Goal: Task Accomplishment & Management: Manage account settings

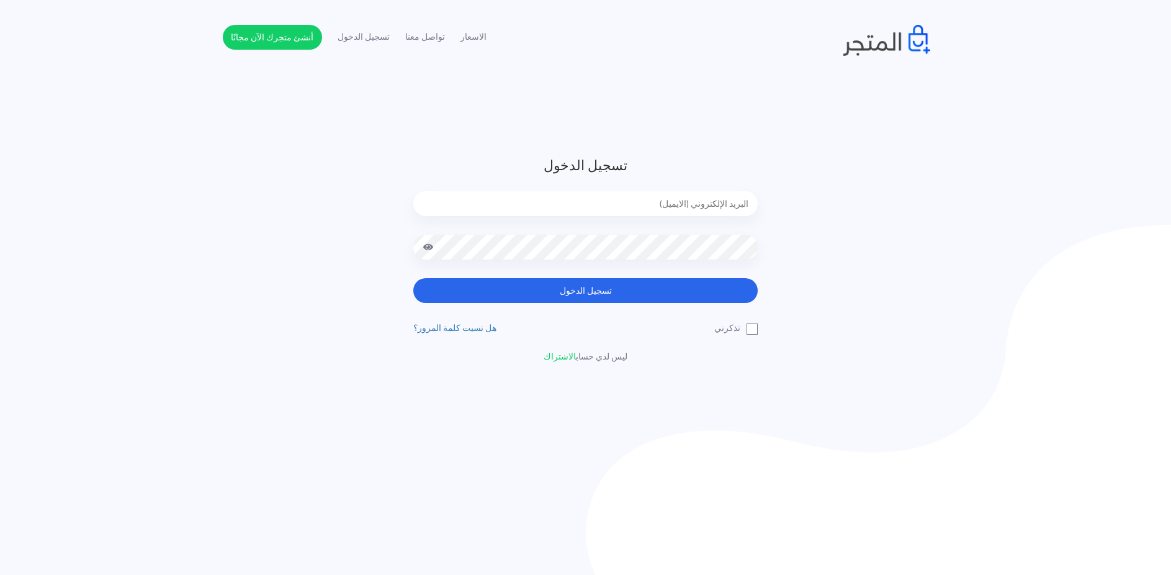
type input "[EMAIL_ADDRESS][DOMAIN_NAME]"
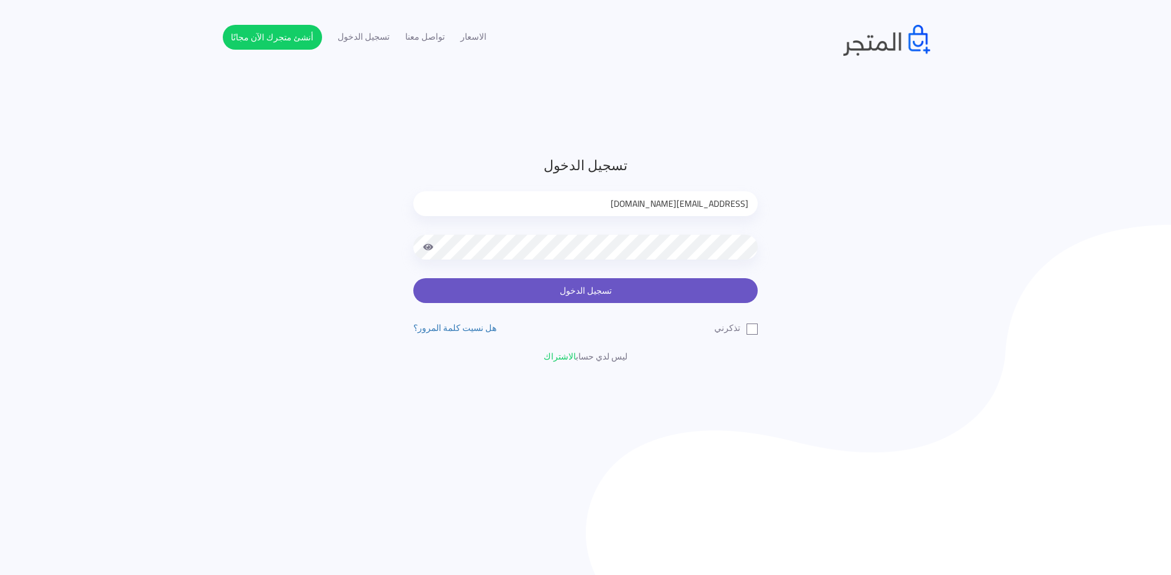
click at [526, 279] on button "تسجيل الدخول" at bounding box center [585, 290] width 344 height 25
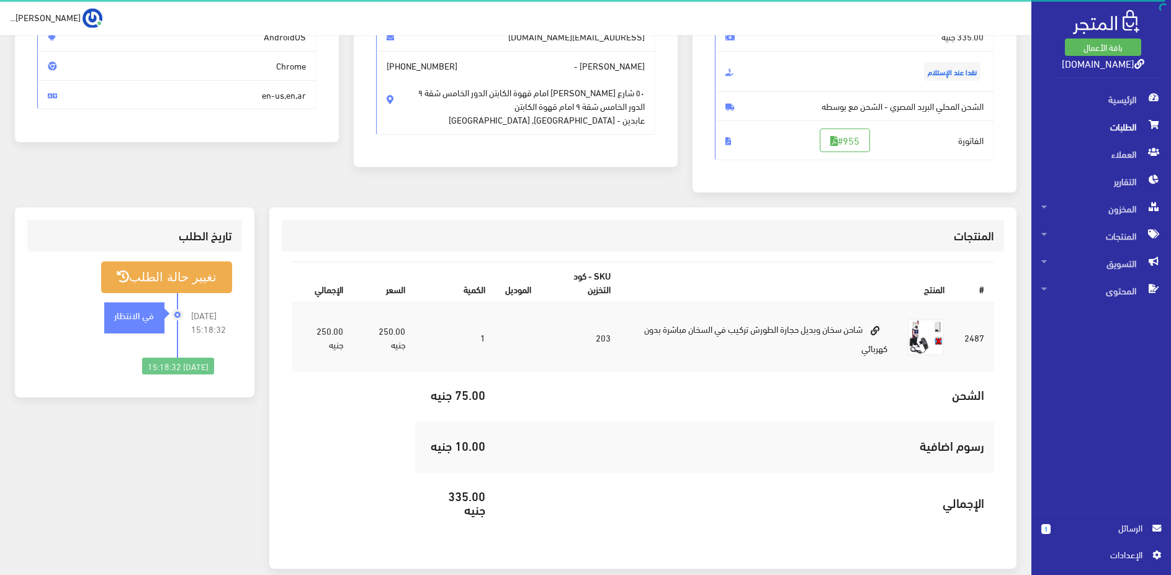
scroll to position [112, 0]
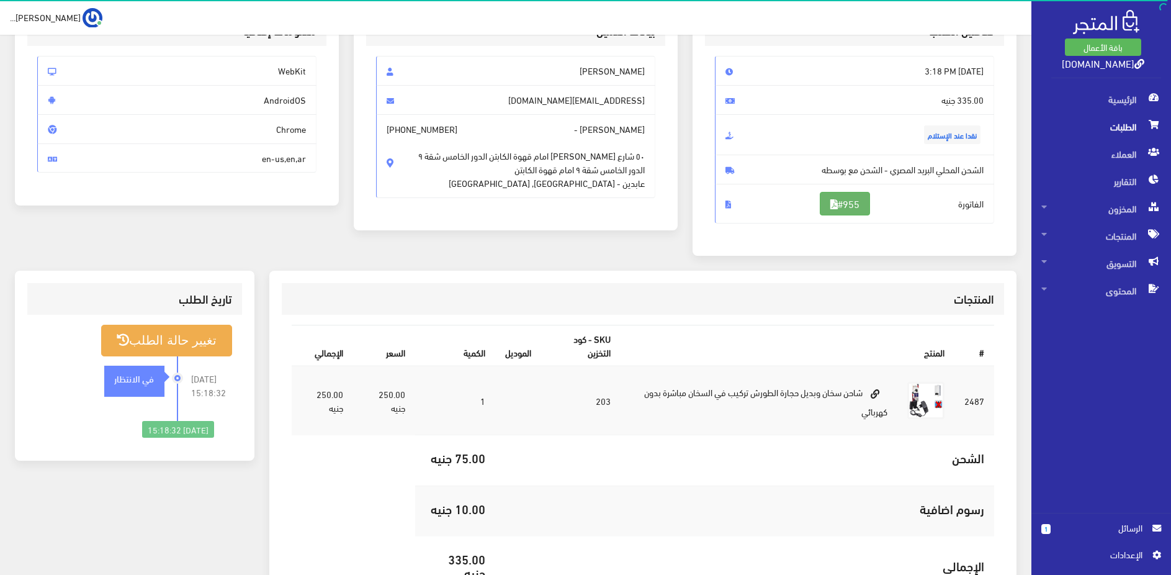
click at [832, 199] on link "#955" at bounding box center [845, 204] width 50 height 24
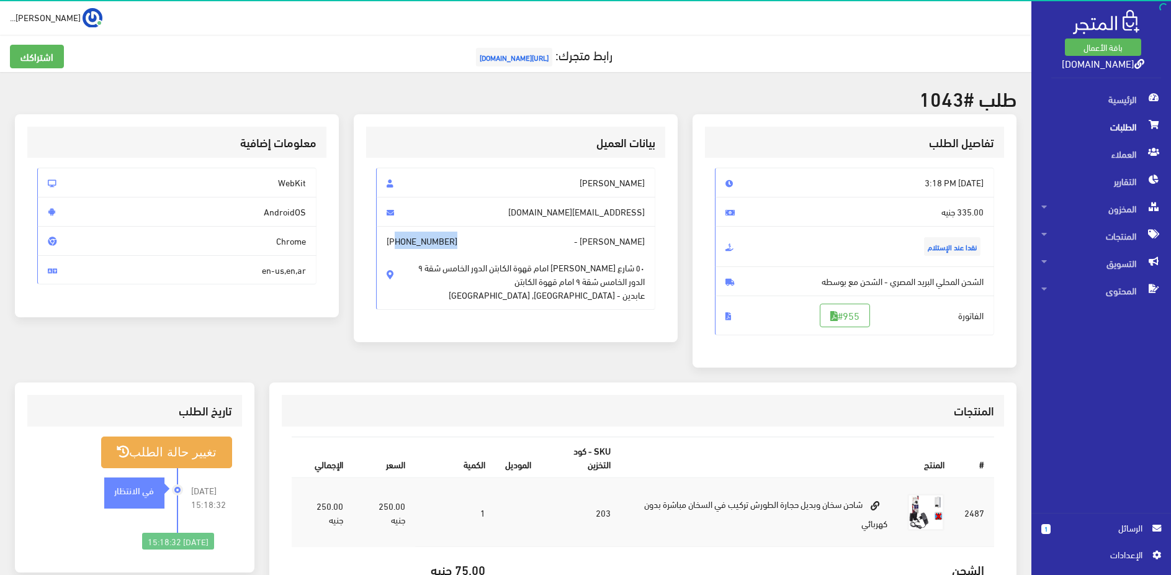
drag, startPoint x: 395, startPoint y: 240, endPoint x: 448, endPoint y: 240, distance: 52.7
click at [455, 239] on span "Mostafa ayman - +201064172992 ٥٠ شارع محمد فريد عابدين امام قهوة الكابتن الدور …" at bounding box center [515, 268] width 279 height 84
copy span "01064172992"
click at [343, 393] on div "المنتجات # المنتج SKU - كود التخزين الموديل الكمية السعر اﻹجمالي 2487 203 1" at bounding box center [643, 562] width 748 height 361
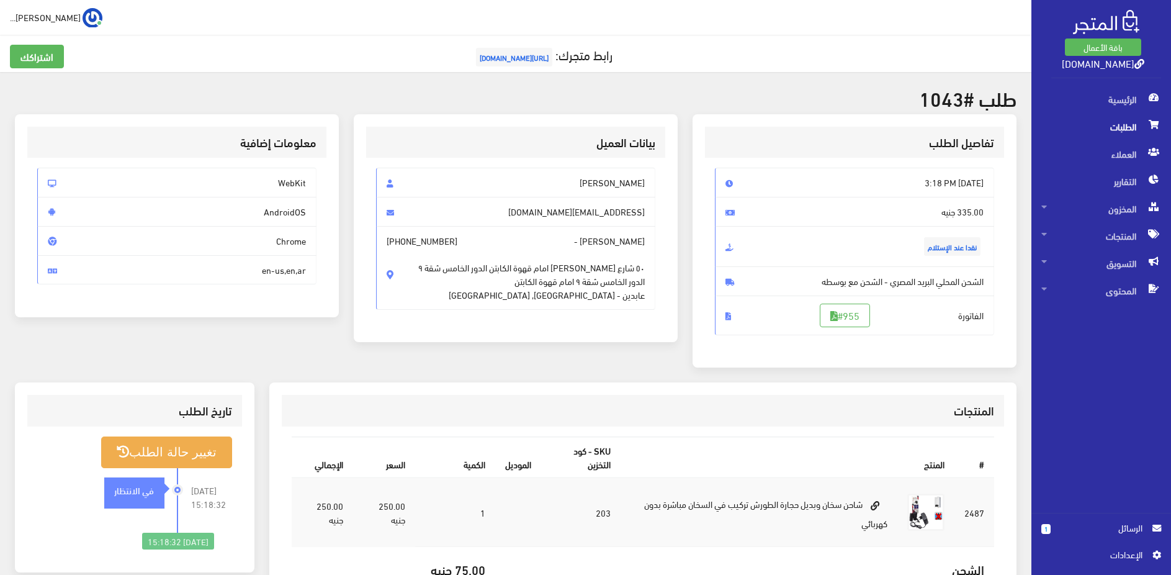
click at [600, 188] on span "[PERSON_NAME]" at bounding box center [515, 183] width 279 height 30
click at [600, 188] on span "Mostafa ayman" at bounding box center [515, 183] width 279 height 30
click at [622, 184] on span "Mostafa ayman" at bounding box center [515, 183] width 279 height 30
click at [565, 213] on span "Sohilasamy11@gmail.com" at bounding box center [515, 212] width 279 height 30
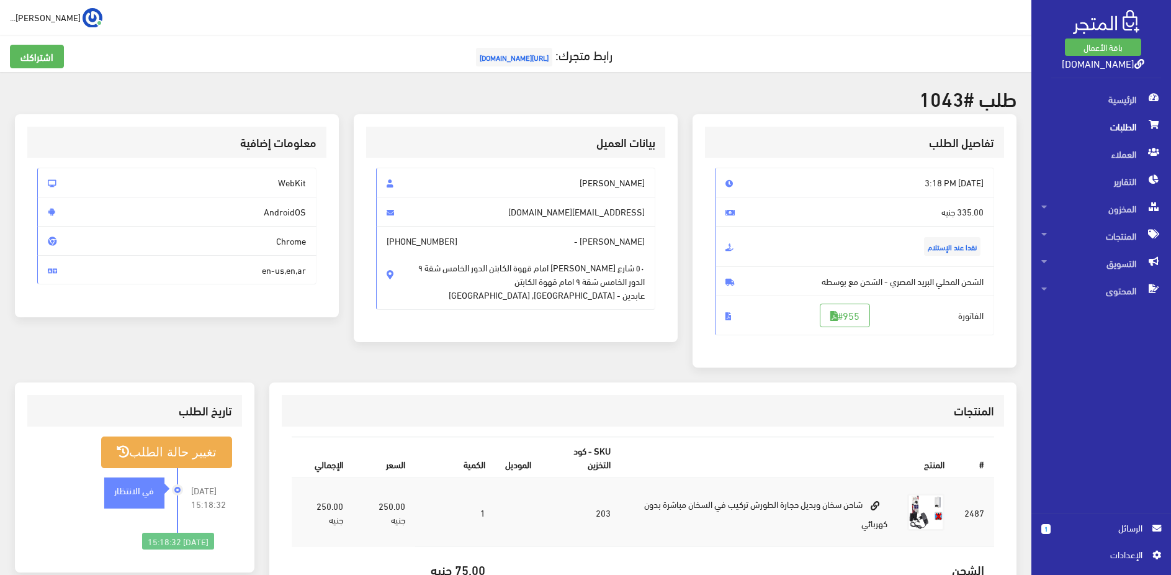
click at [565, 213] on span "Sohilasamy11@gmail.com" at bounding box center [515, 212] width 279 height 30
click at [561, 209] on span "Sohilasamy11@gmail.com" at bounding box center [515, 212] width 279 height 30
click at [569, 214] on span "Sohilasamy11@gmail.com" at bounding box center [515, 212] width 279 height 30
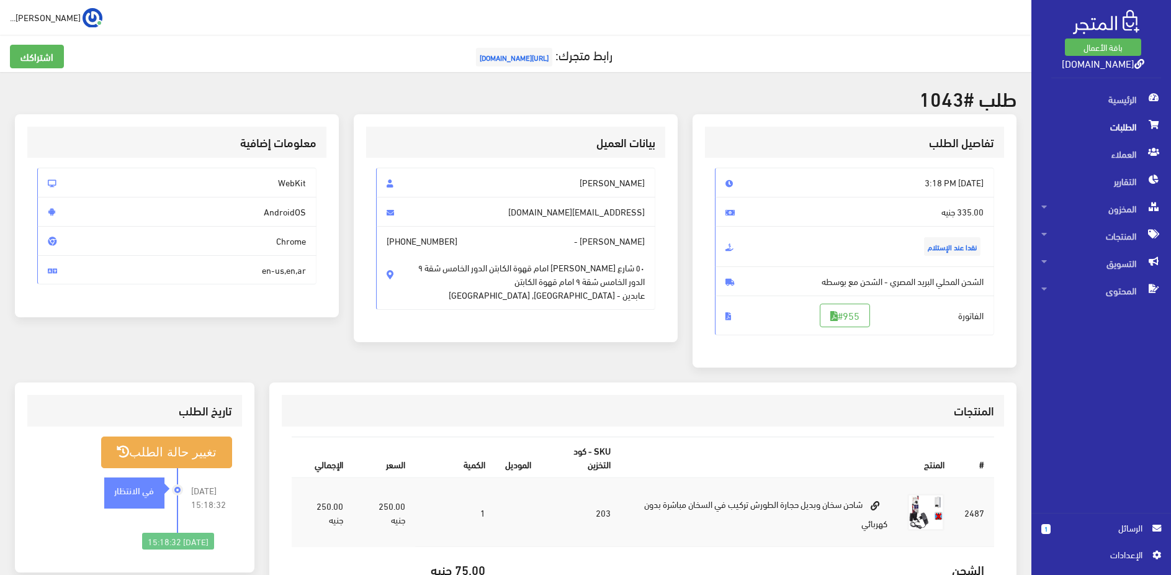
click at [609, 213] on span "Sohilasamy11@gmail.com" at bounding box center [515, 212] width 279 height 30
click at [549, 210] on span "Sohilasamy11@gmail.com" at bounding box center [515, 212] width 279 height 30
click at [578, 213] on span "Sohilasamy11@gmail.com" at bounding box center [515, 212] width 279 height 30
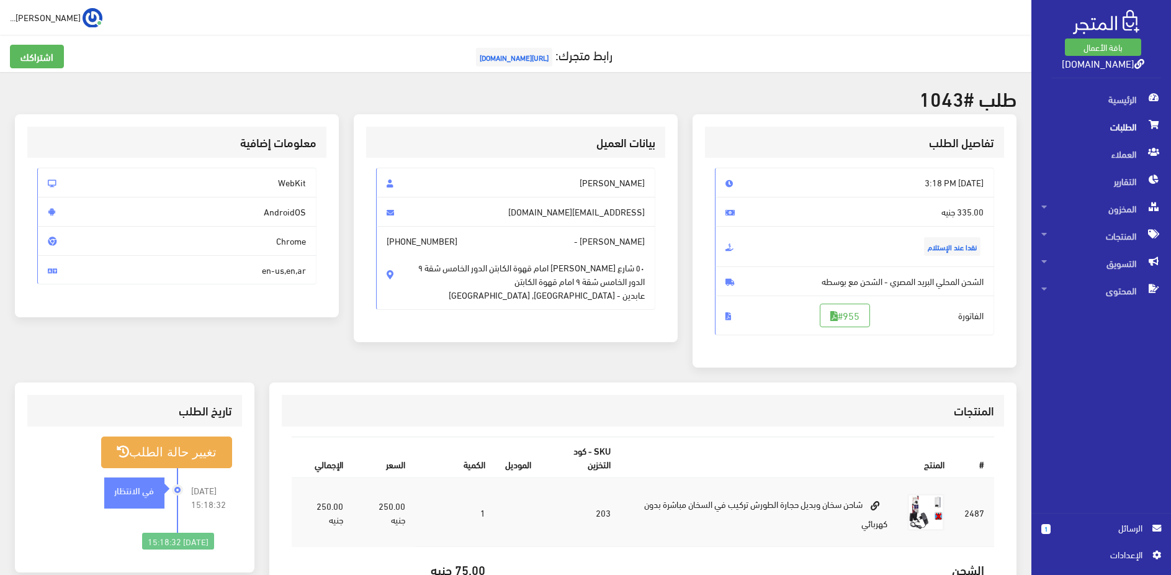
click at [578, 213] on span "Sohilasamy11@gmail.com" at bounding box center [515, 212] width 279 height 30
click at [609, 214] on span "Sohilasamy11@gmail.com" at bounding box center [515, 212] width 279 height 30
click at [555, 212] on span "Sohilasamy11@gmail.com" at bounding box center [515, 212] width 279 height 30
click at [608, 216] on span "Sohilasamy11@gmail.com" at bounding box center [515, 212] width 279 height 30
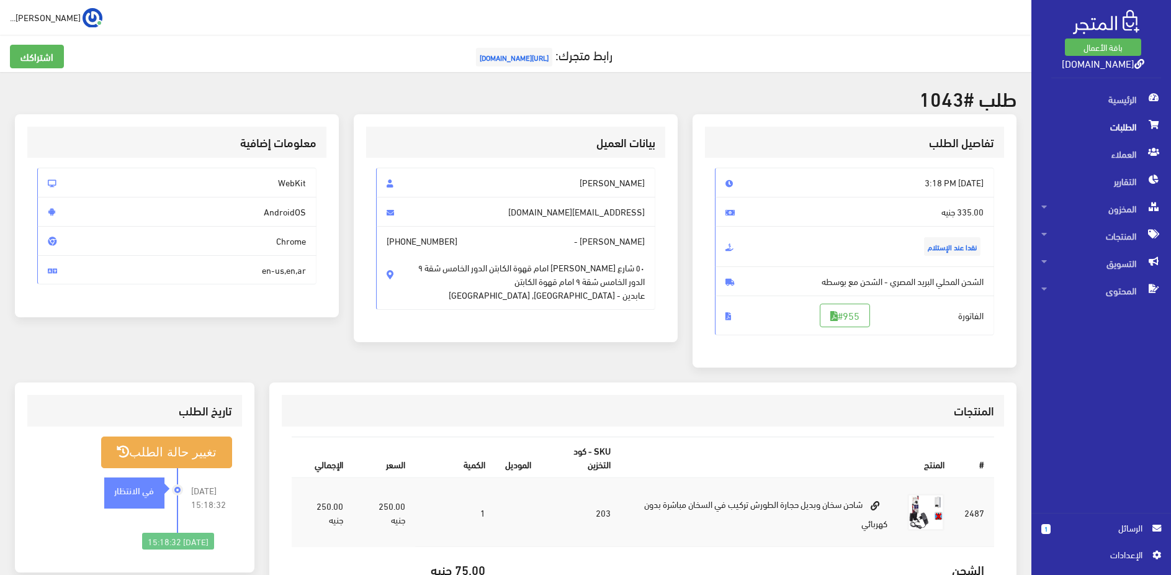
click at [608, 216] on span "Sohilasamy11@gmail.com" at bounding box center [515, 212] width 279 height 30
click at [575, 212] on span "Sohilasamy11@gmail.com" at bounding box center [515, 212] width 279 height 30
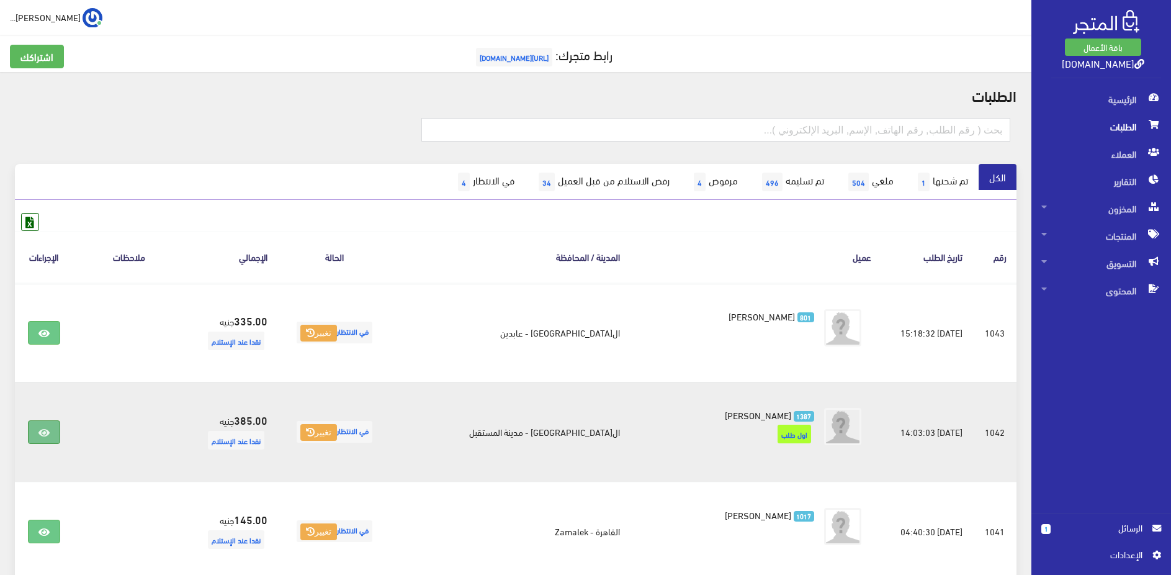
click at [40, 434] on link at bounding box center [44, 432] width 32 height 24
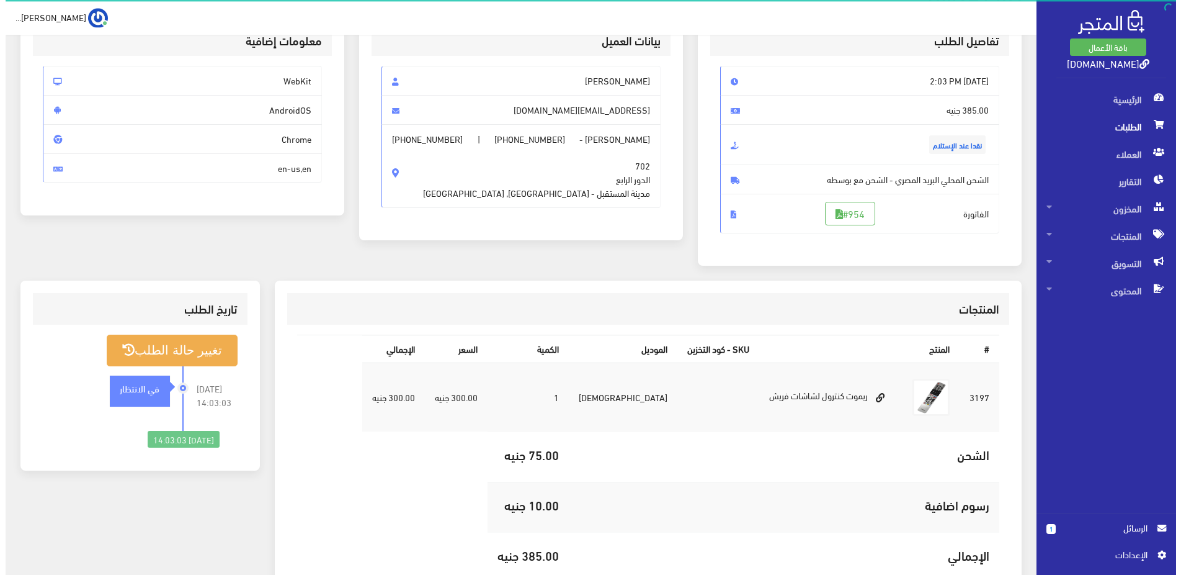
scroll to position [84, 0]
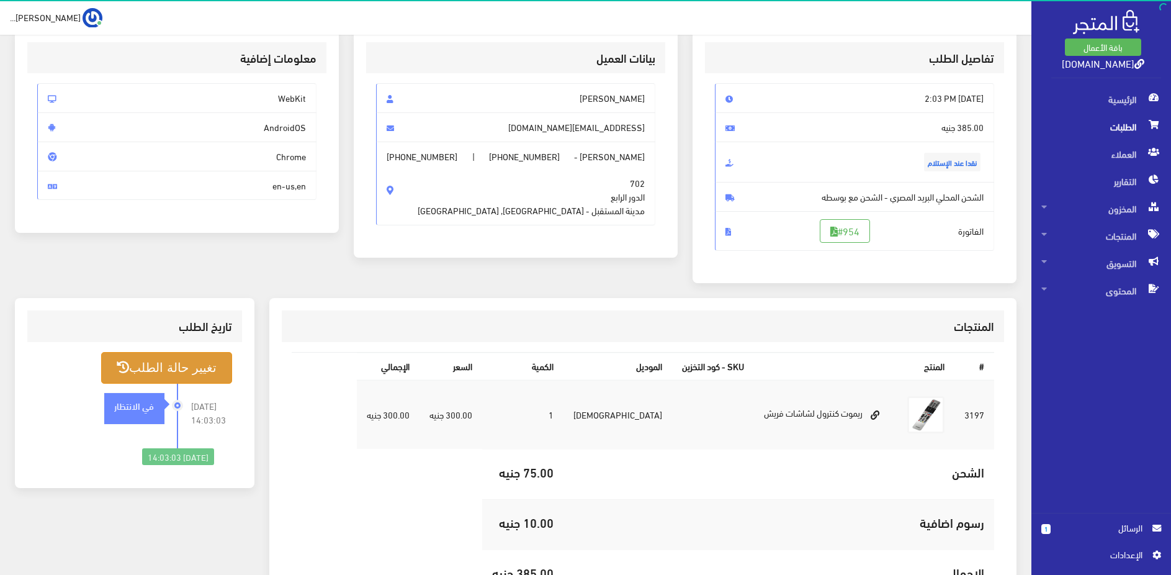
click at [133, 365] on button "تغيير حالة الطلب" at bounding box center [166, 368] width 130 height 32
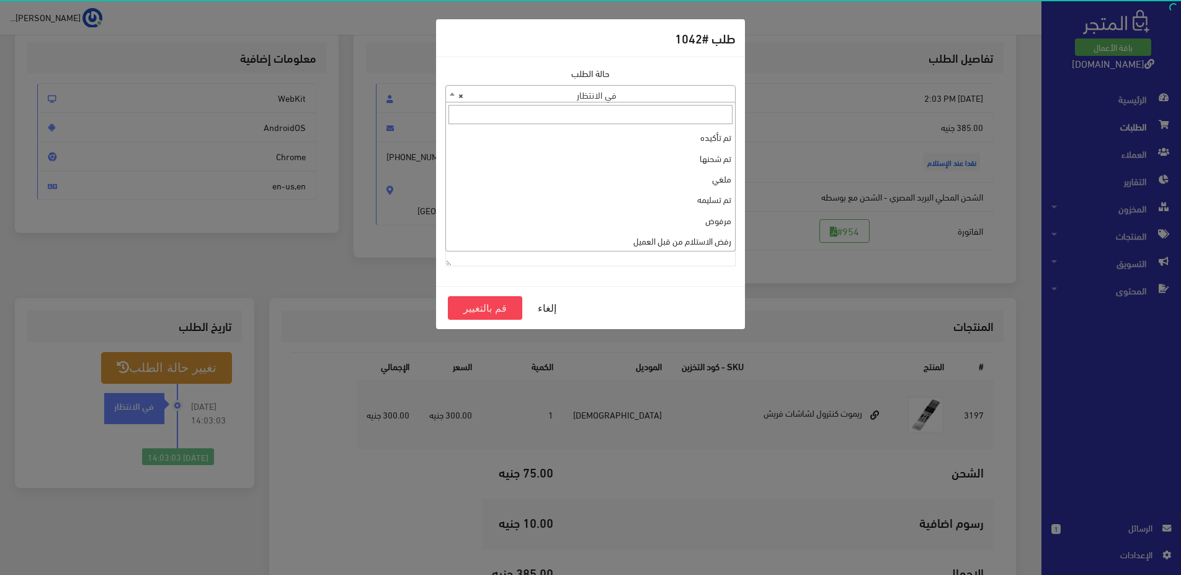
click at [705, 94] on span "× في الانتظار" at bounding box center [590, 94] width 289 height 17
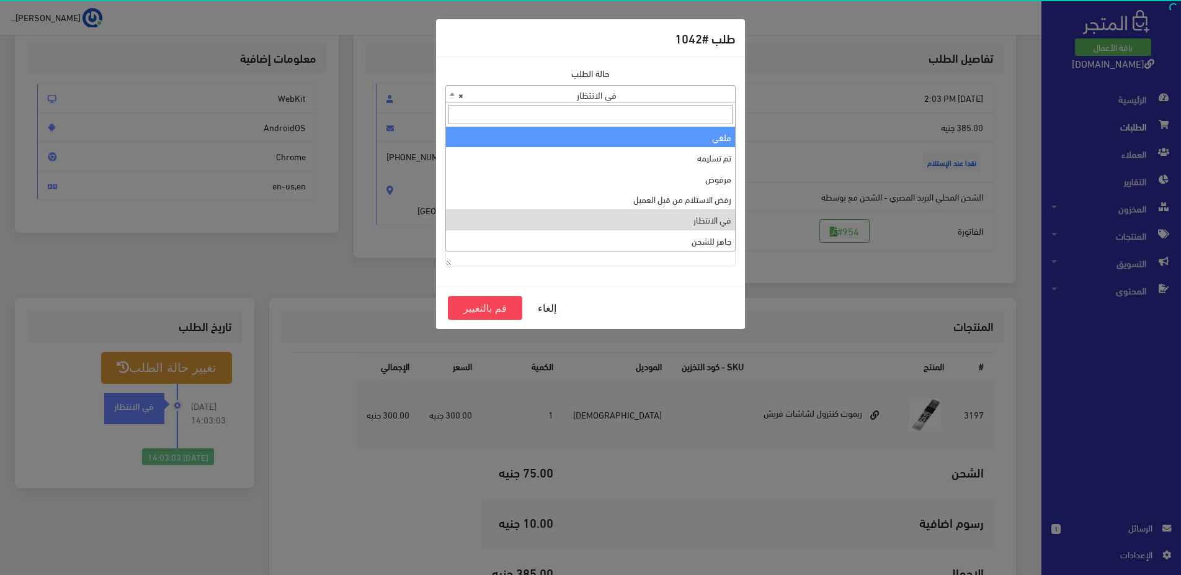
select select "3"
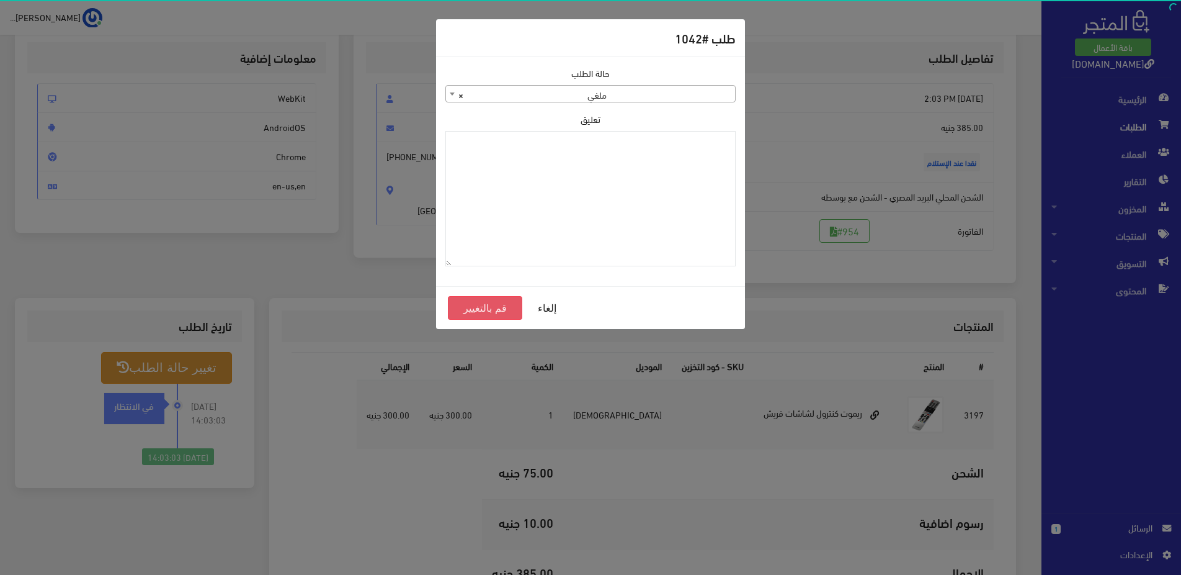
click at [489, 310] on button "قم بالتغيير" at bounding box center [485, 308] width 74 height 24
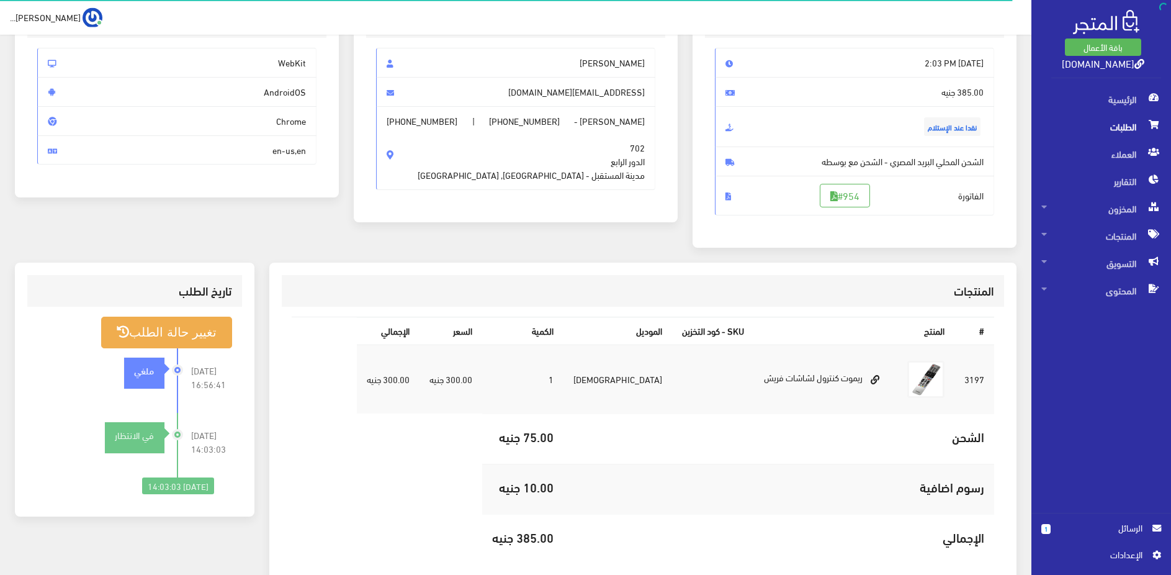
scroll to position [127, 0]
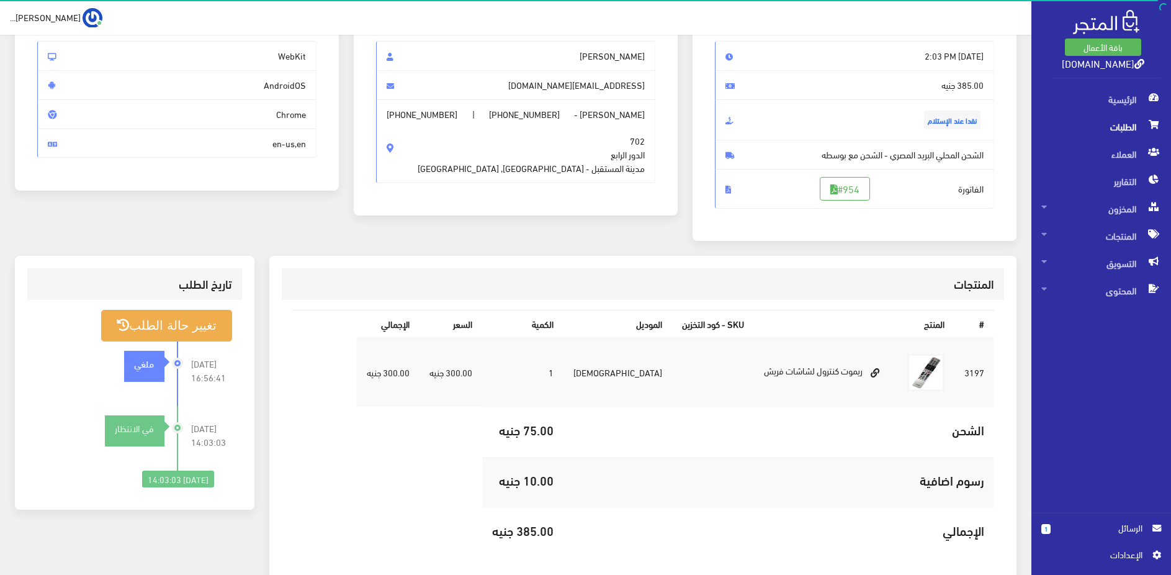
click at [1116, 129] on span "الطلبات" at bounding box center [1101, 126] width 120 height 27
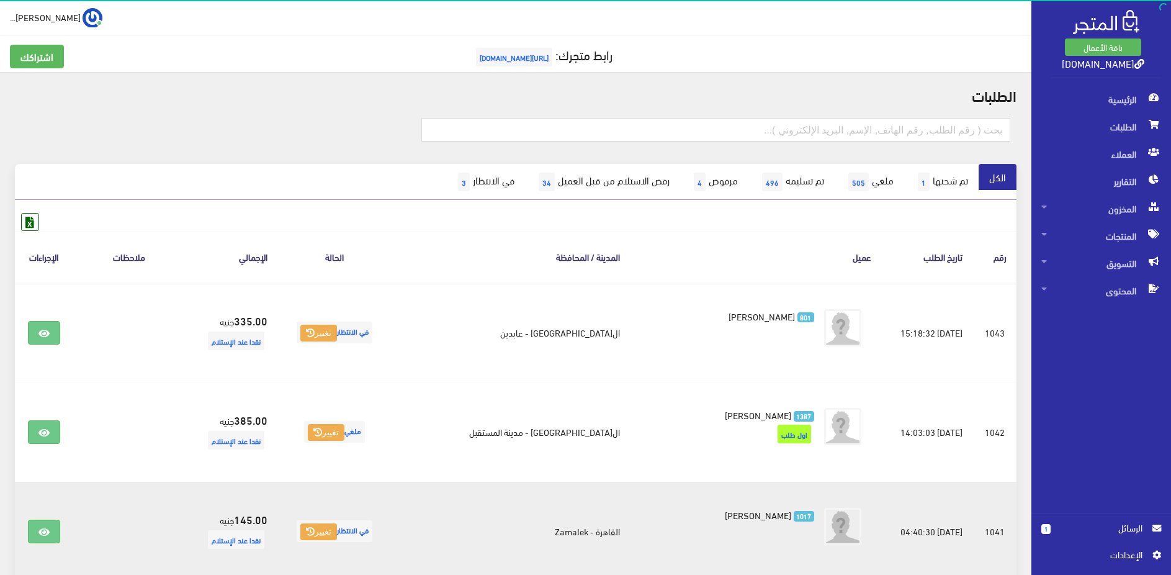
scroll to position [63, 0]
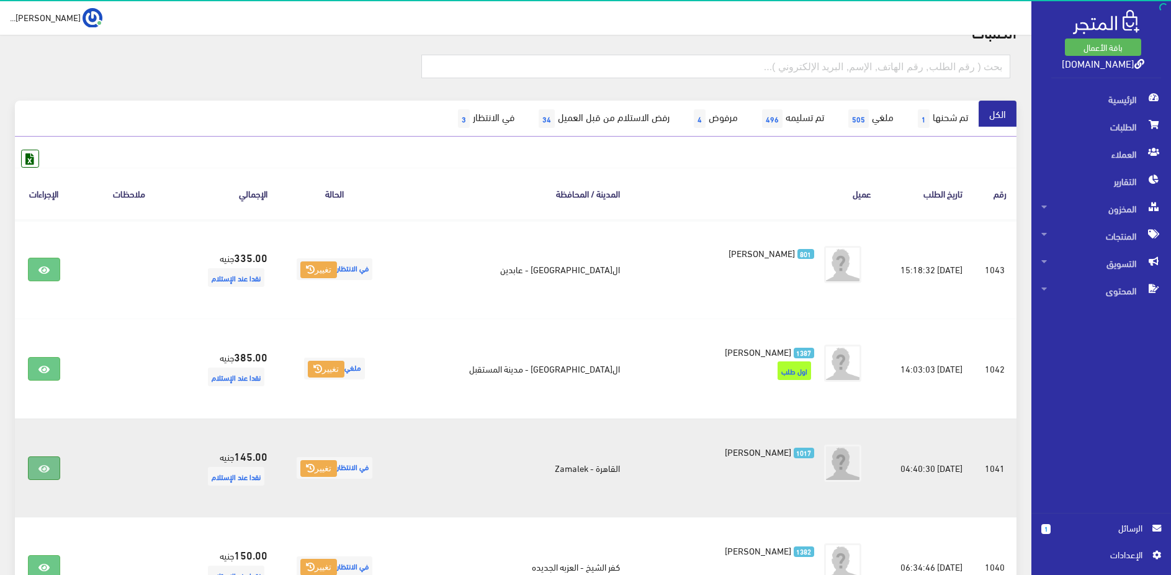
click at [40, 473] on link at bounding box center [44, 468] width 32 height 24
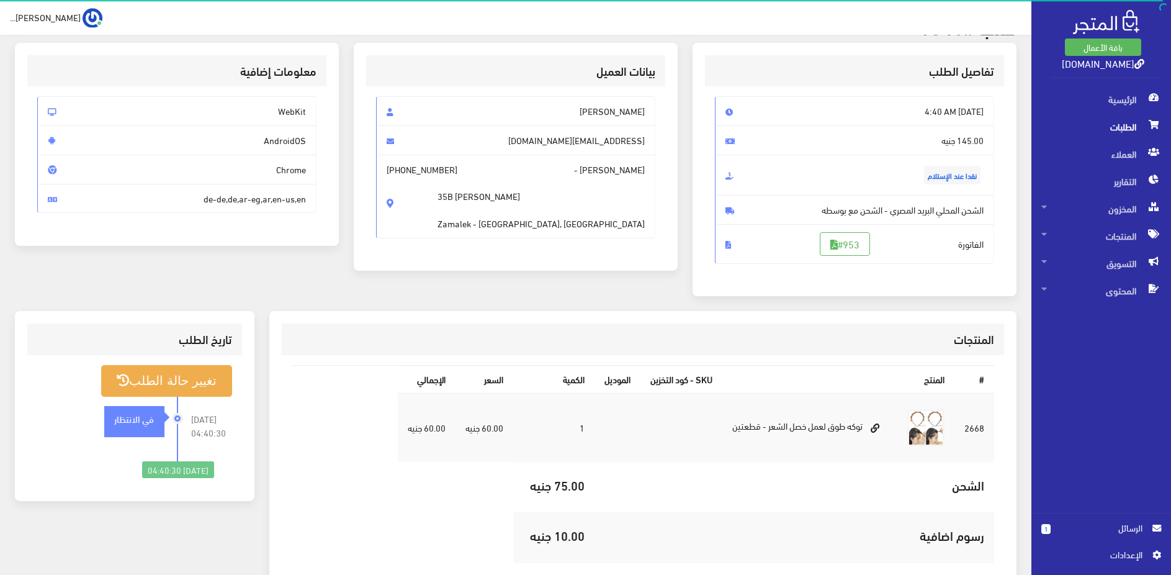
scroll to position [63, 0]
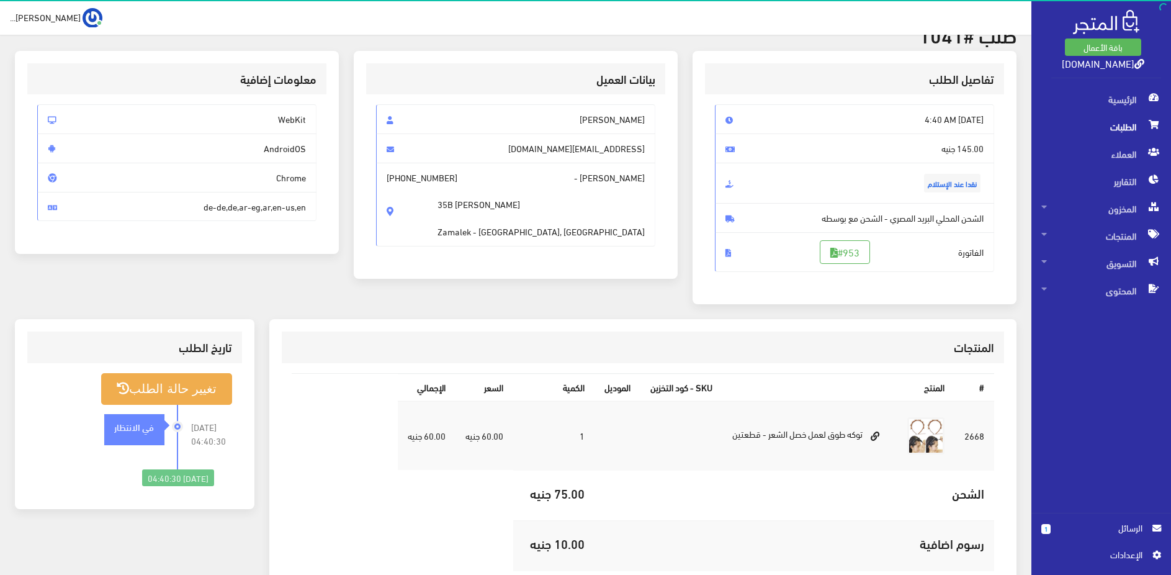
drag, startPoint x: 436, startPoint y: 524, endPoint x: 455, endPoint y: 506, distance: 25.9
click at [437, 523] on table "# المنتج SKU - كود التخزين الموديل الكمية السعر اﻹجمالي 2668 1" at bounding box center [643, 497] width 703 height 248
drag, startPoint x: 514, startPoint y: 199, endPoint x: 567, endPoint y: 202, distance: 52.8
click at [457, 184] on span "[PHONE_NUMBER]" at bounding box center [422, 178] width 71 height 14
copy span "01001019919"
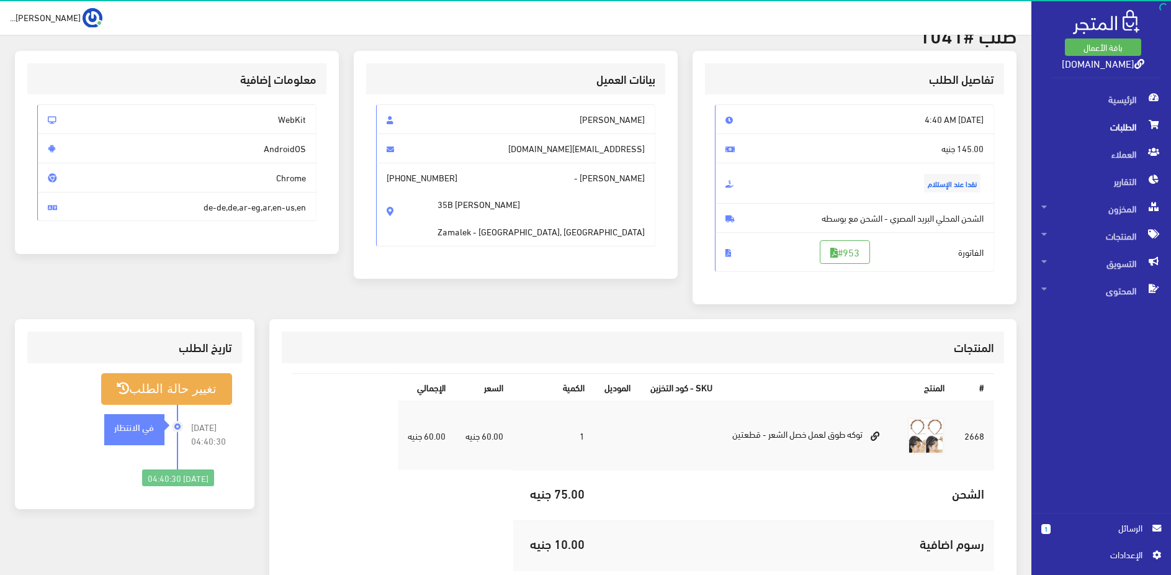
click at [433, 532] on table "# المنتج SKU - كود التخزين الموديل الكمية السعر اﻹجمالي 2668 1" at bounding box center [643, 497] width 703 height 248
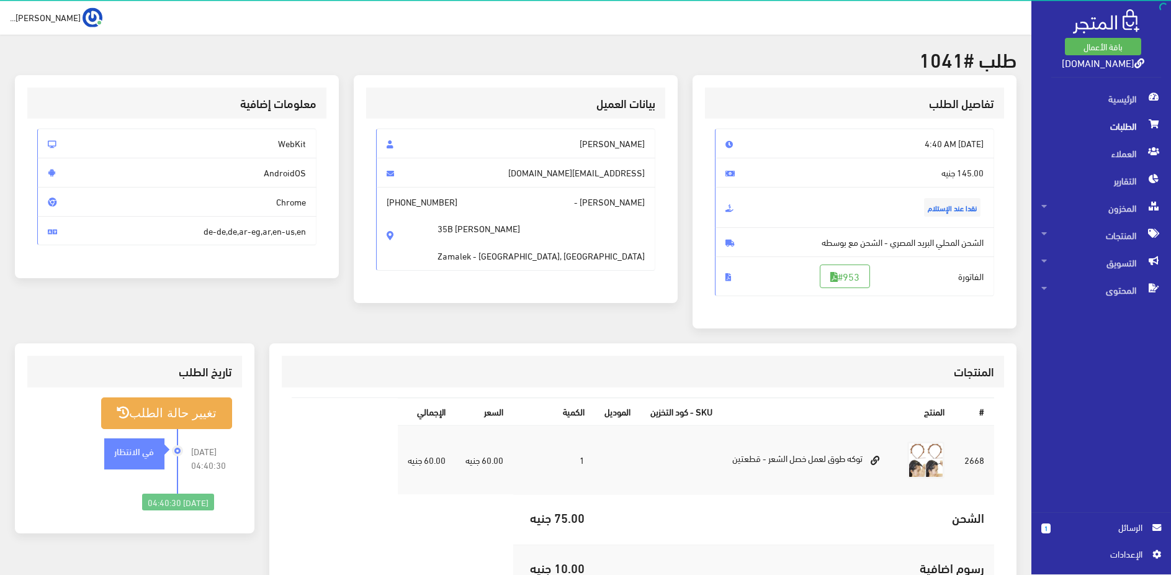
scroll to position [21, 0]
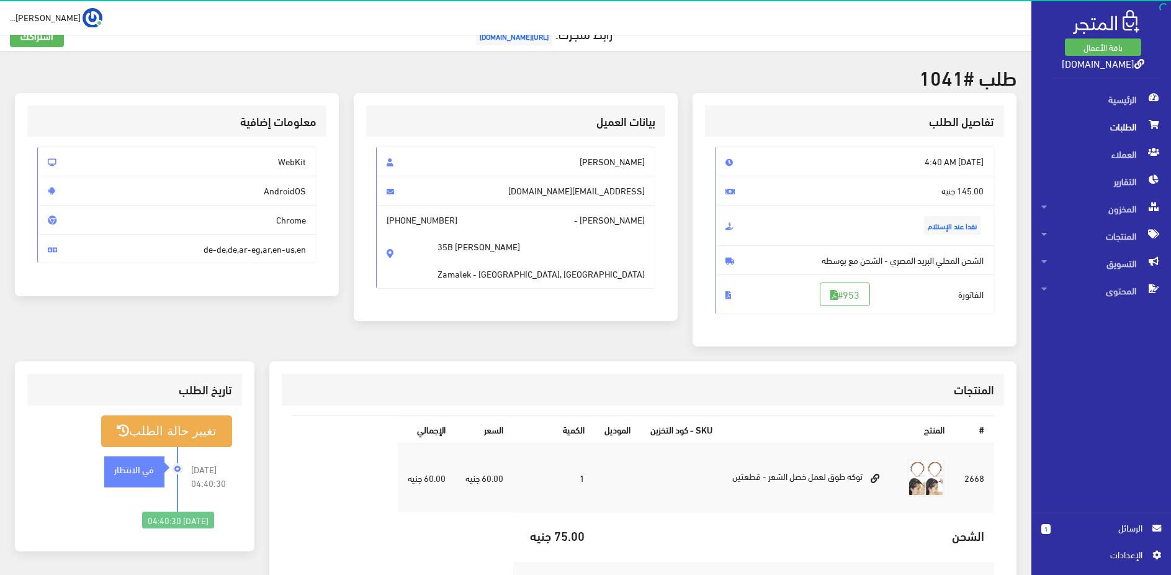
click at [722, 511] on td "توكه طوق لعمل خصل الشعر - قطعتين" at bounding box center [809, 477] width 175 height 69
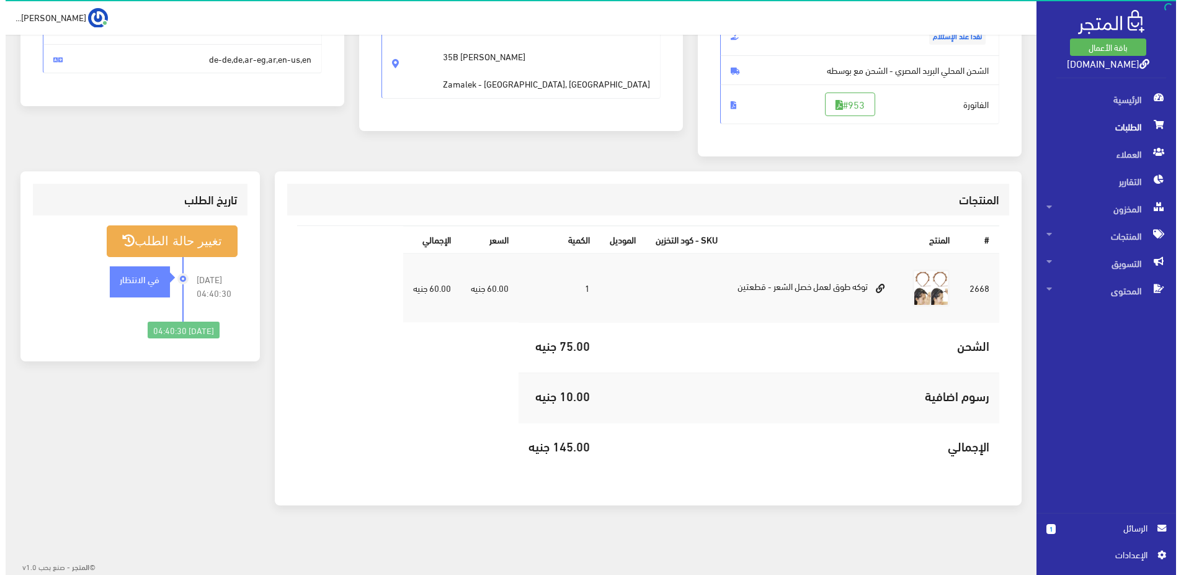
scroll to position [148, 0]
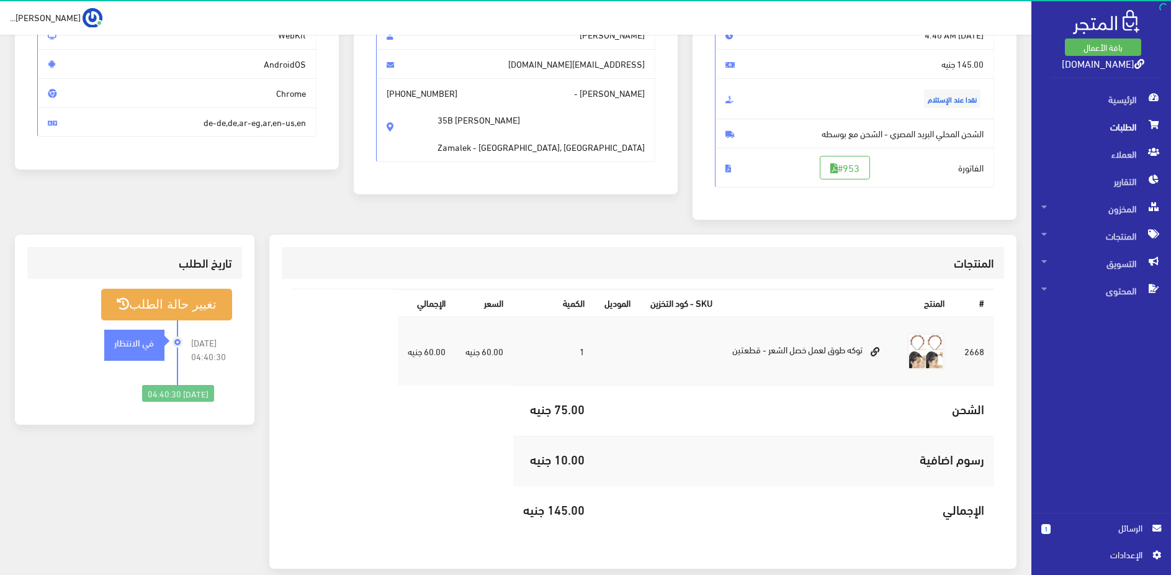
click at [739, 352] on td "توكه طوق لعمل خصل الشعر - قطعتين" at bounding box center [809, 350] width 175 height 69
click at [767, 351] on td "توكه طوق لعمل خصل الشعر - قطعتين" at bounding box center [809, 350] width 175 height 69
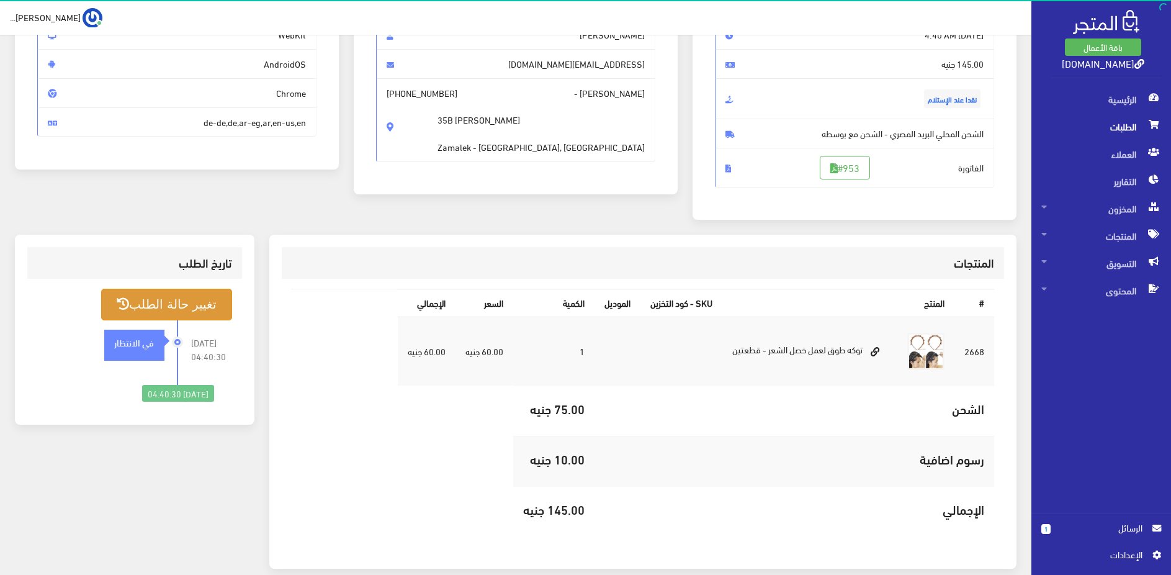
click at [211, 300] on button "تغيير حالة الطلب" at bounding box center [166, 305] width 130 height 32
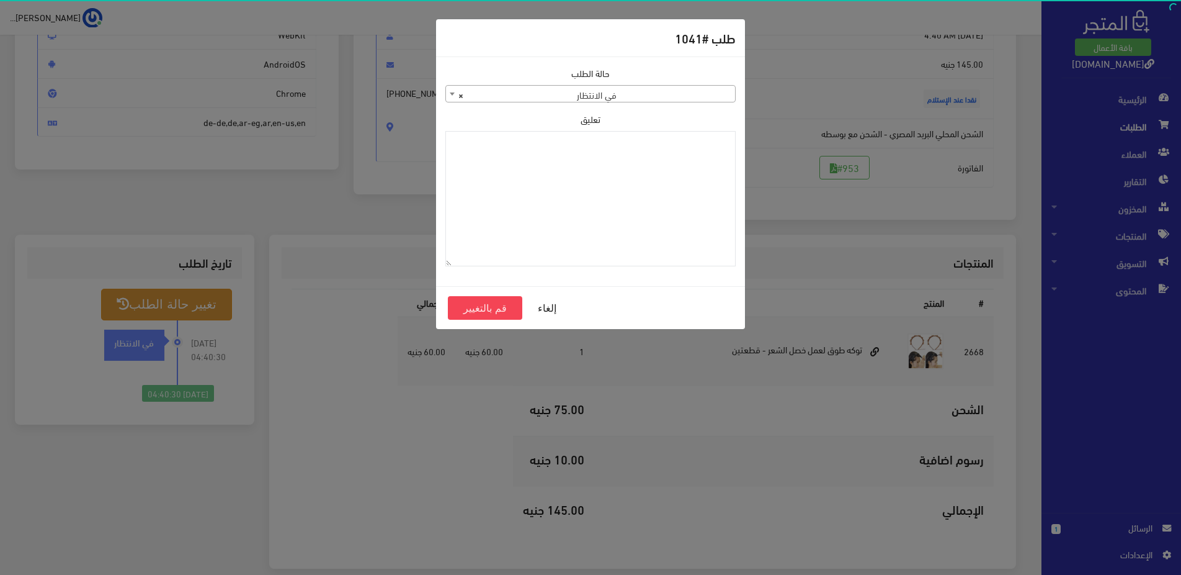
click at [605, 86] on span "× في الانتظار" at bounding box center [590, 94] width 289 height 17
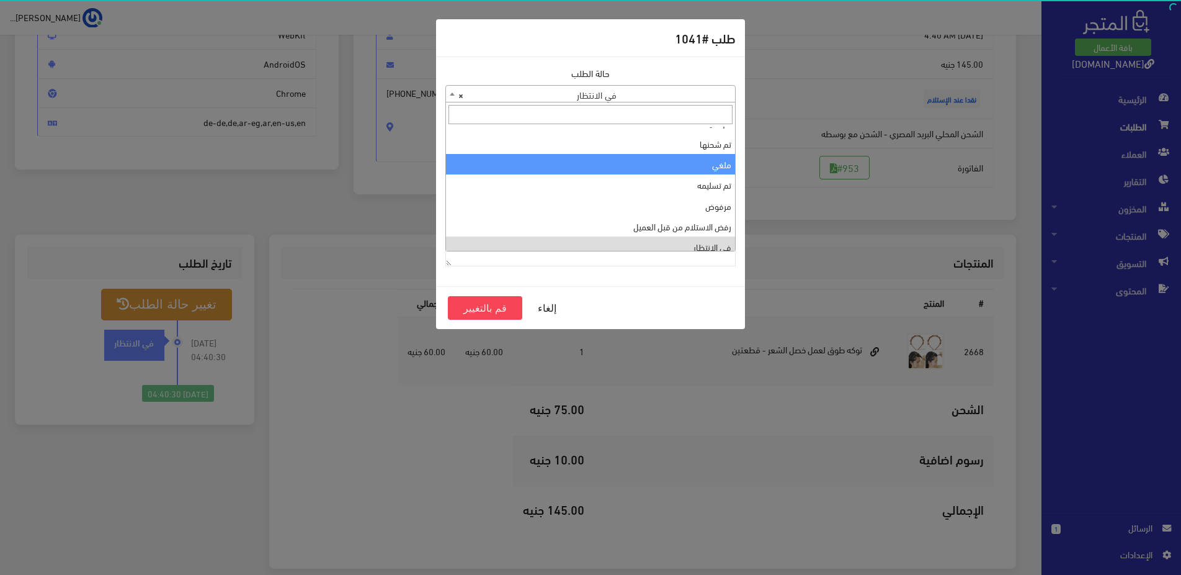
scroll to position [0, 0]
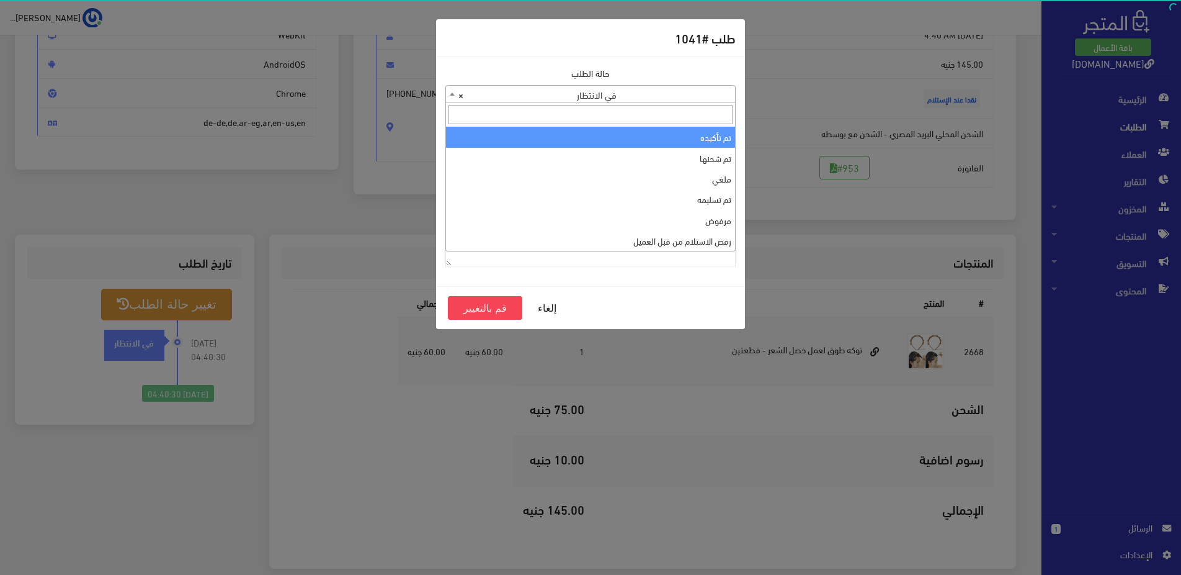
select select "1"
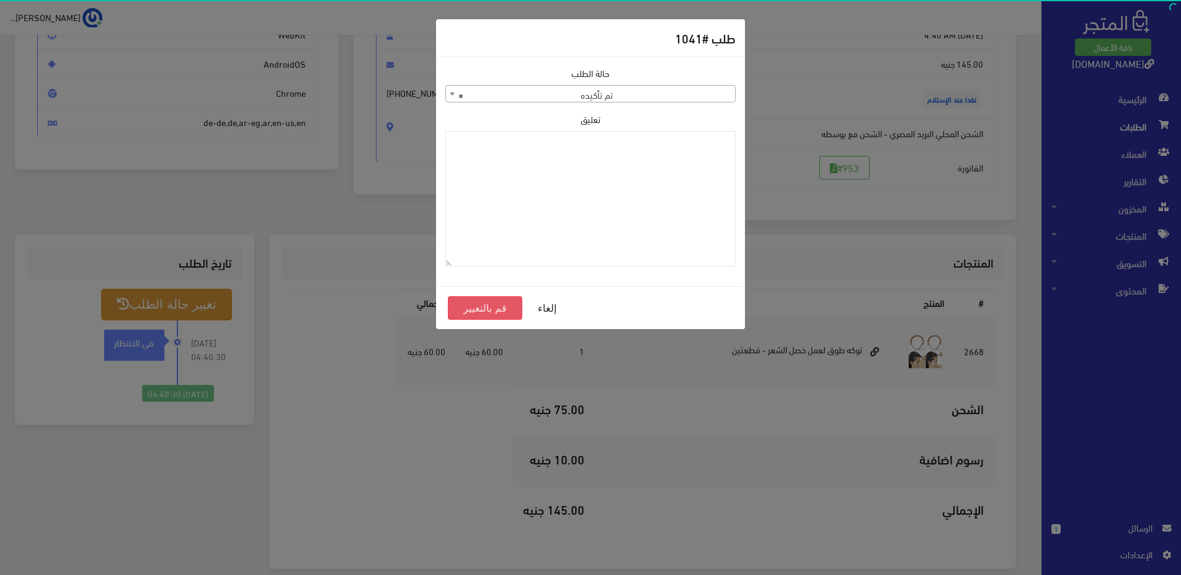
click at [486, 308] on button "قم بالتغيير" at bounding box center [485, 308] width 74 height 24
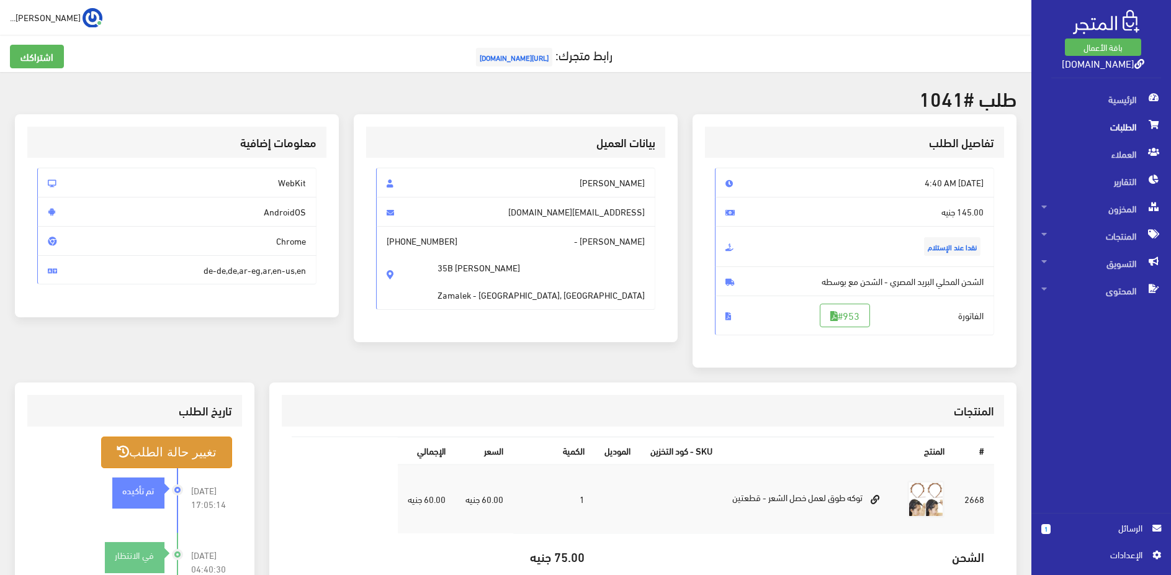
click at [194, 457] on button "تغيير حالة الطلب" at bounding box center [166, 452] width 130 height 32
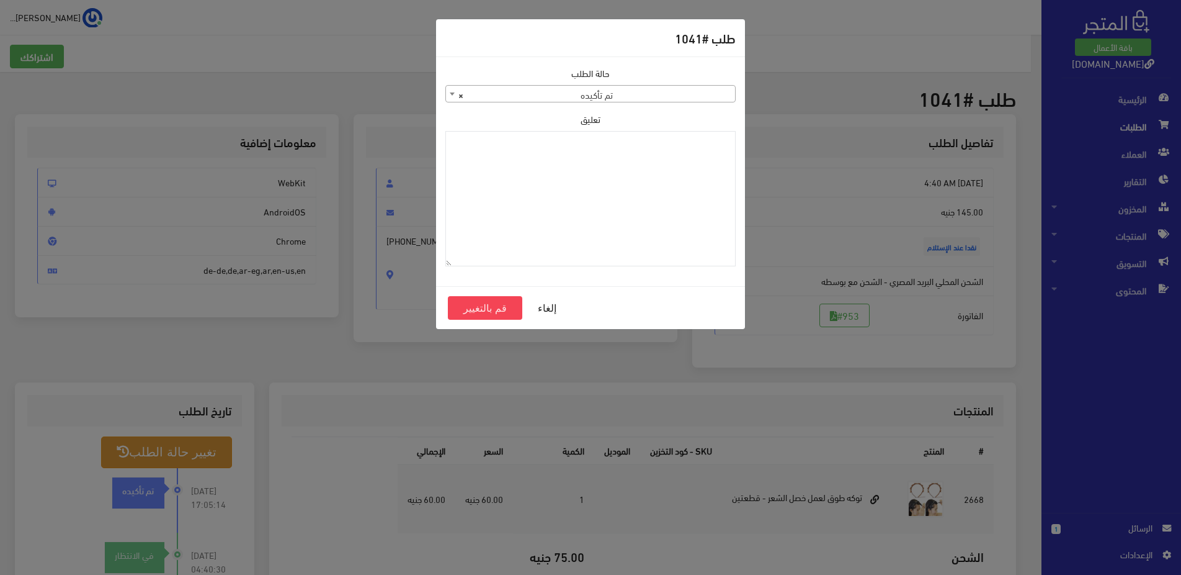
click at [706, 99] on span "× تم تأكيده" at bounding box center [590, 94] width 289 height 17
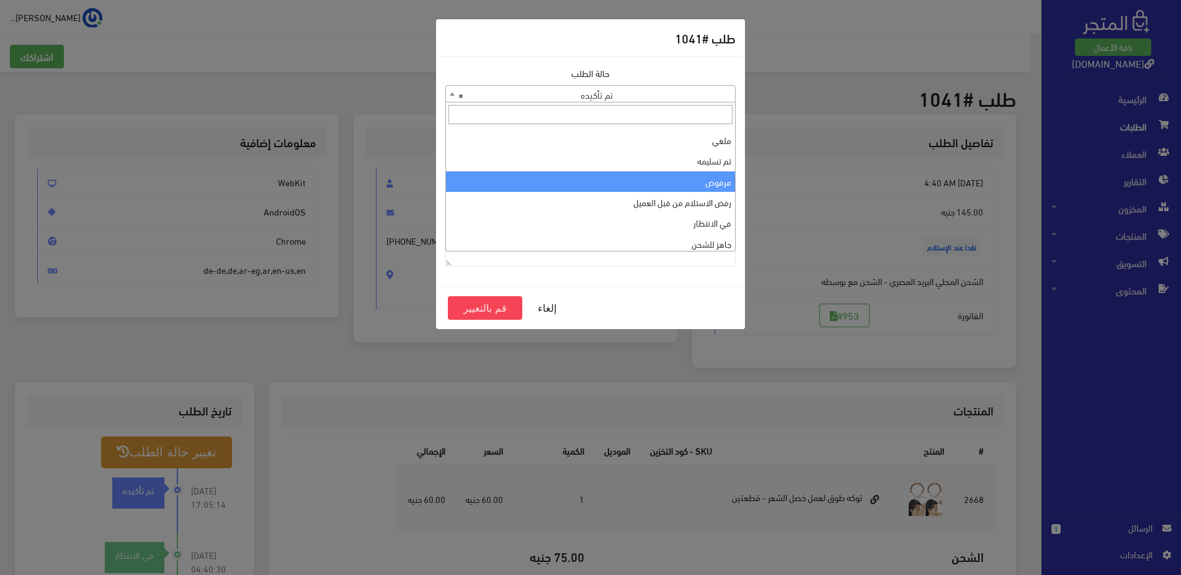
scroll to position [42, 0]
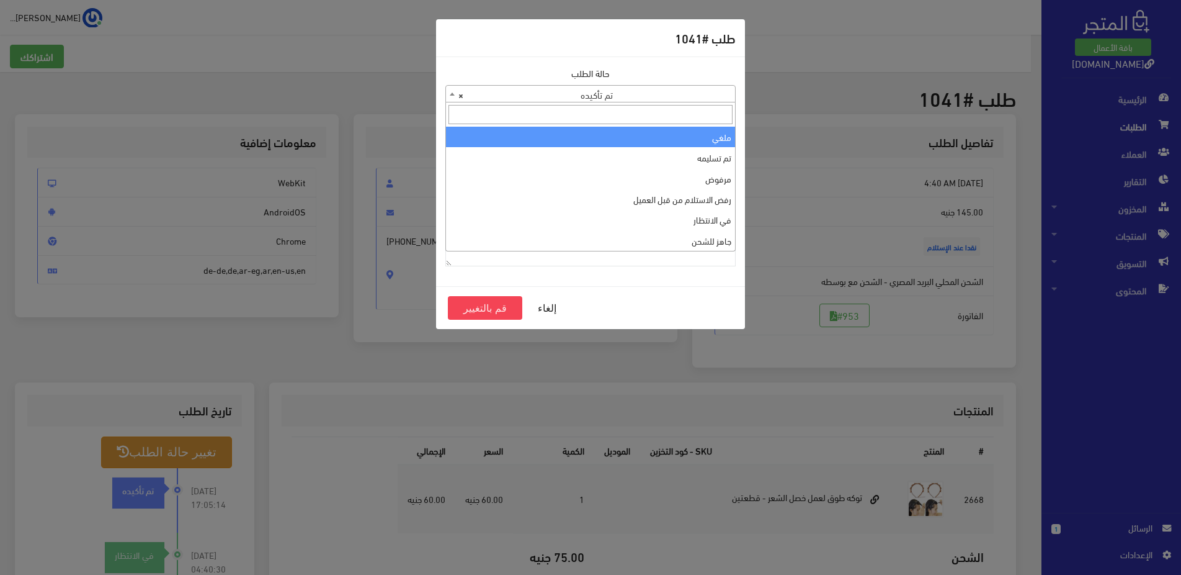
select select "3"
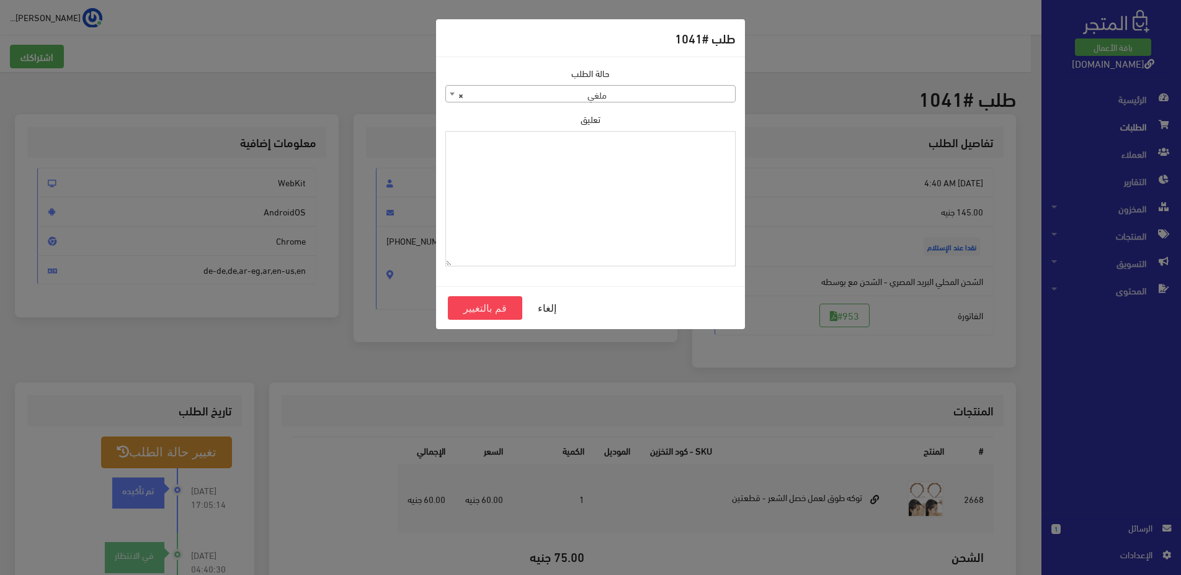
click at [698, 169] on textarea "تعليق" at bounding box center [591, 199] width 290 height 136
type textarea "يوجد عرض اخر اقل بالسعر"
drag, startPoint x: 495, startPoint y: 297, endPoint x: 495, endPoint y: 303, distance: 6.2
click at [495, 303] on button "قم بالتغيير" at bounding box center [485, 308] width 74 height 24
